Goal: Answer question/provide support

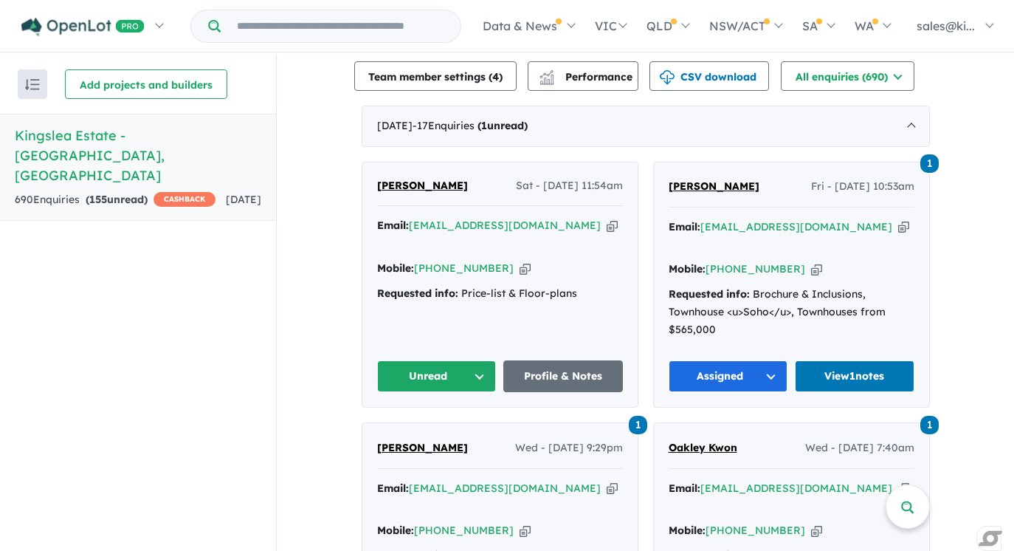
scroll to position [555, 0]
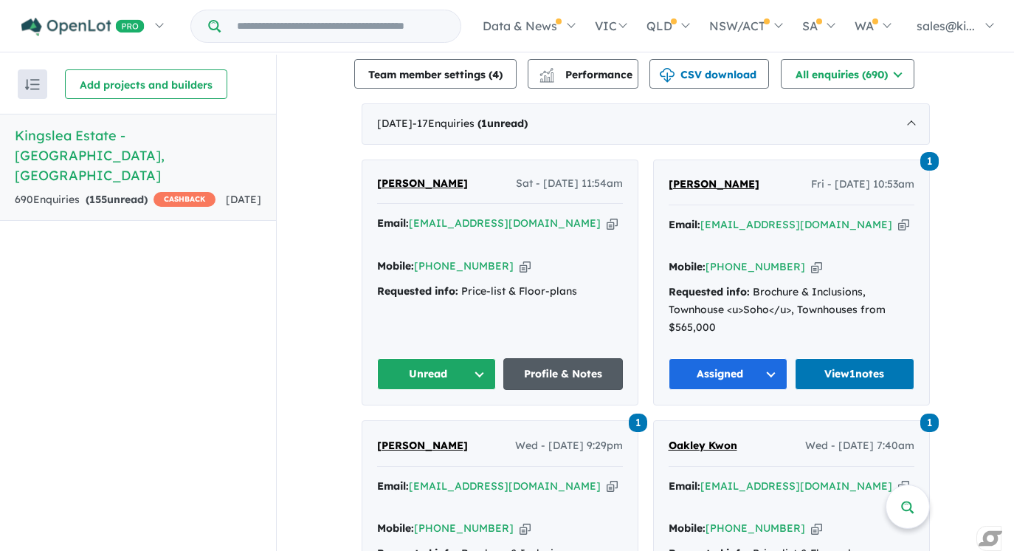
click at [563, 358] on link "Profile & Notes" at bounding box center [563, 374] width 120 height 32
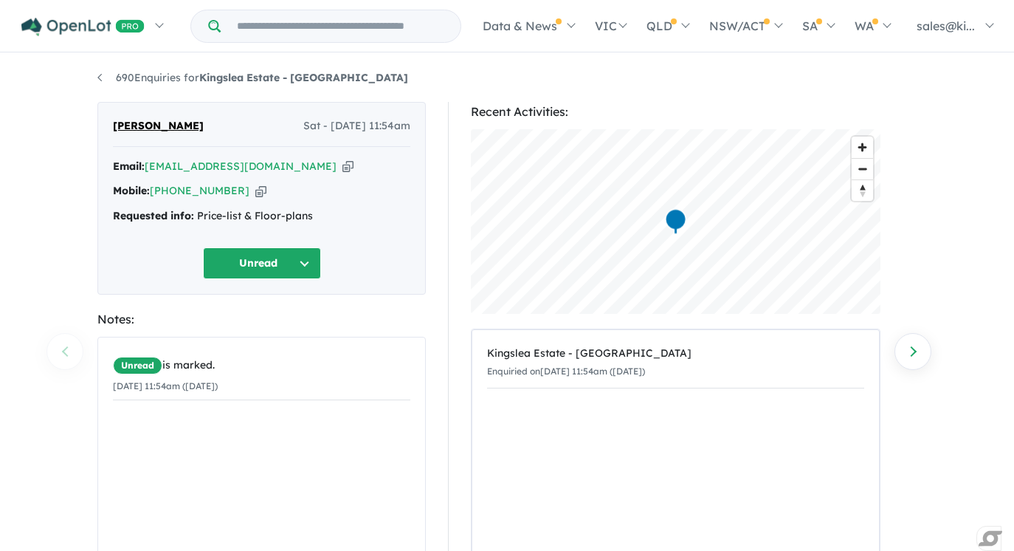
click at [304, 261] on button "Unread" at bounding box center [262, 263] width 118 height 32
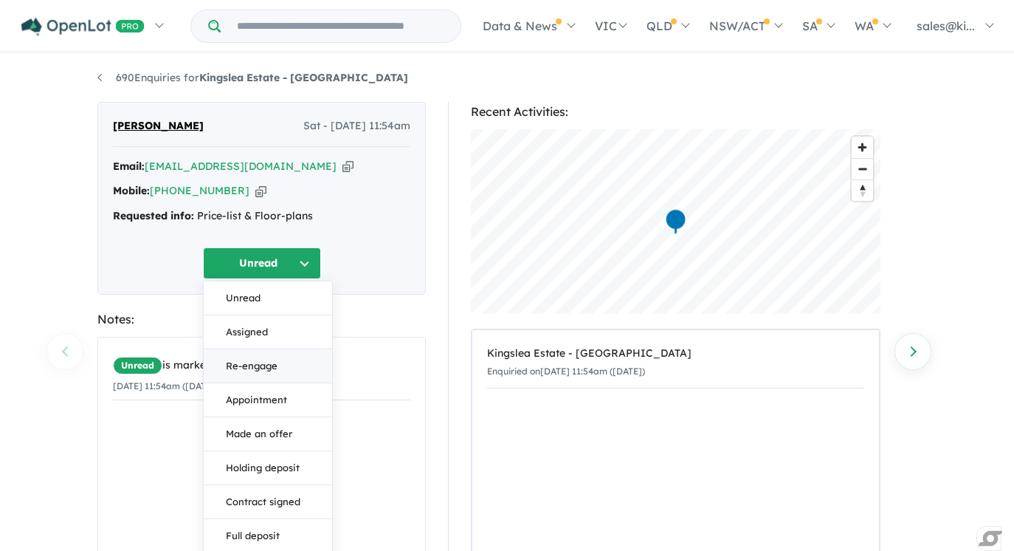
click at [286, 365] on button "Re-engage" at bounding box center [268, 366] width 128 height 34
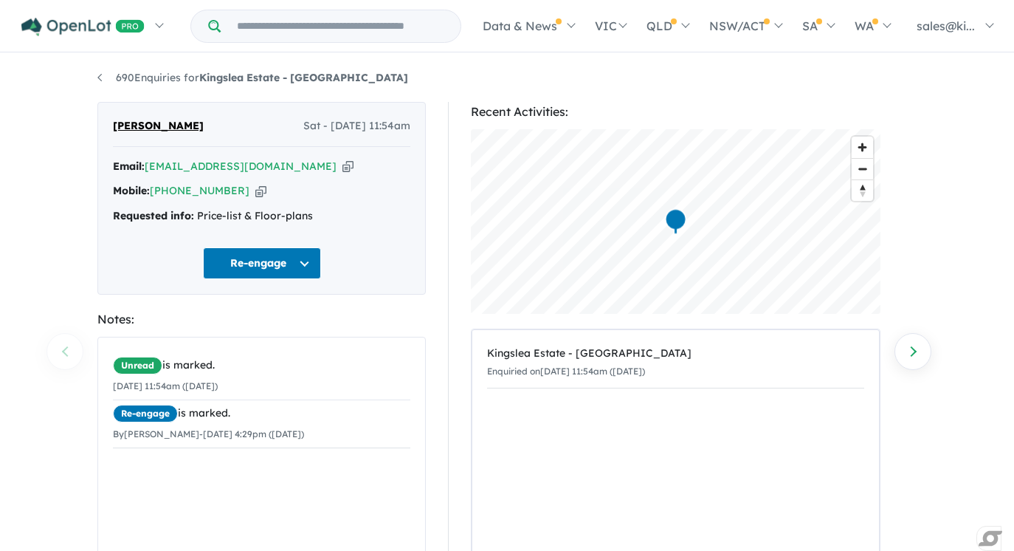
scroll to position [135, 0]
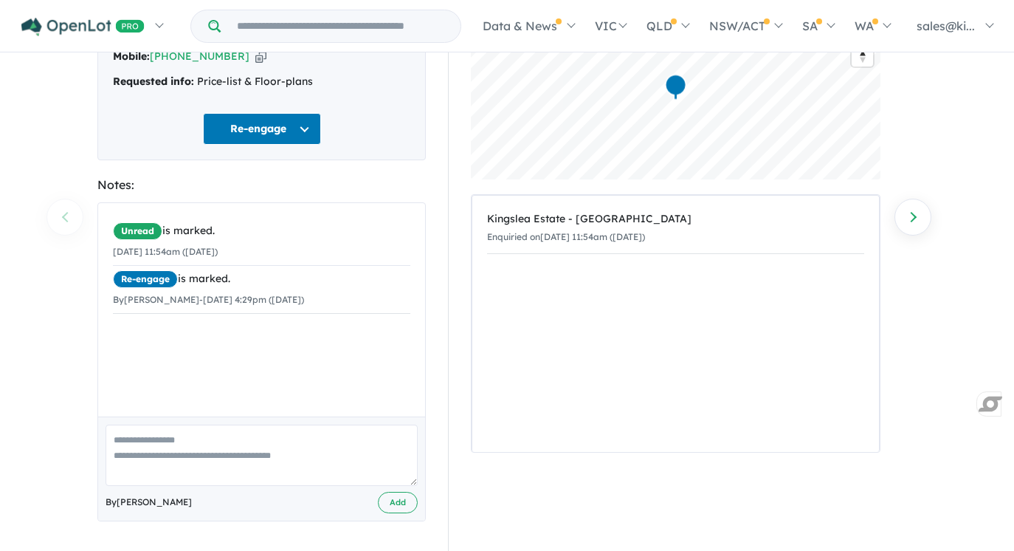
click at [204, 441] on textarea at bounding box center [262, 454] width 312 height 61
type textarea "**********"
click at [392, 499] on button "Add" at bounding box center [398, 502] width 40 height 21
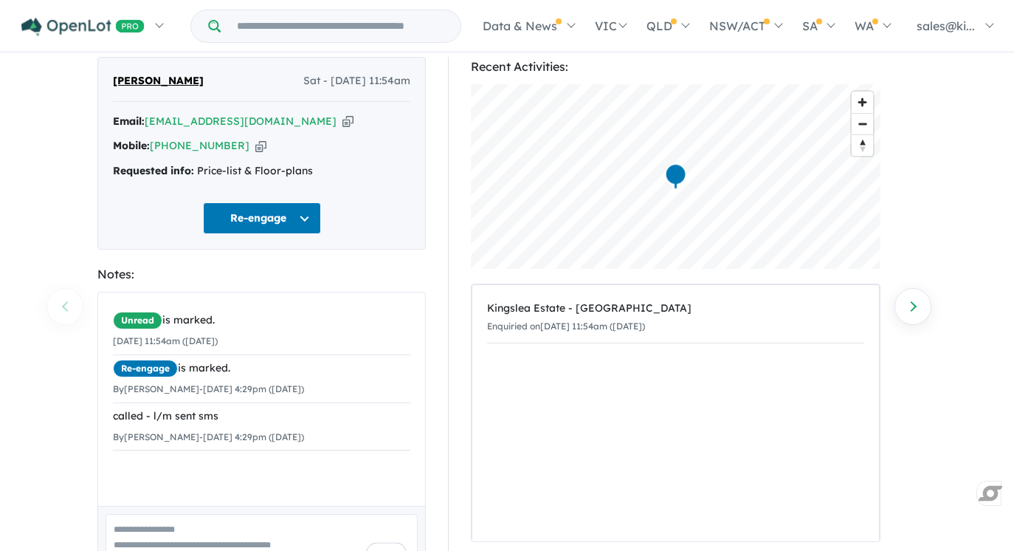
scroll to position [0, 0]
